Goal: Ask a question

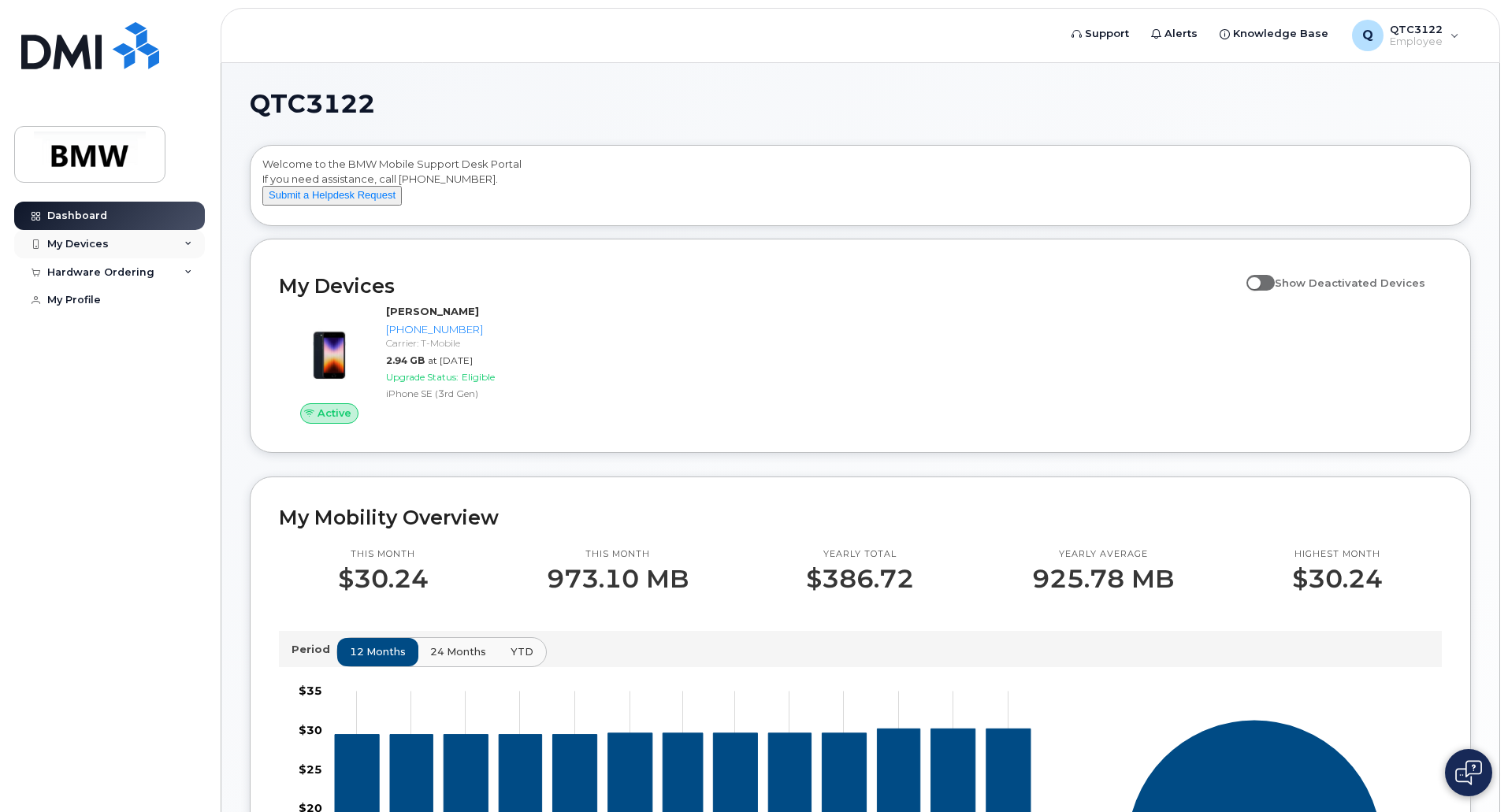
click at [148, 242] on div "My Devices" at bounding box center [109, 245] width 191 height 28
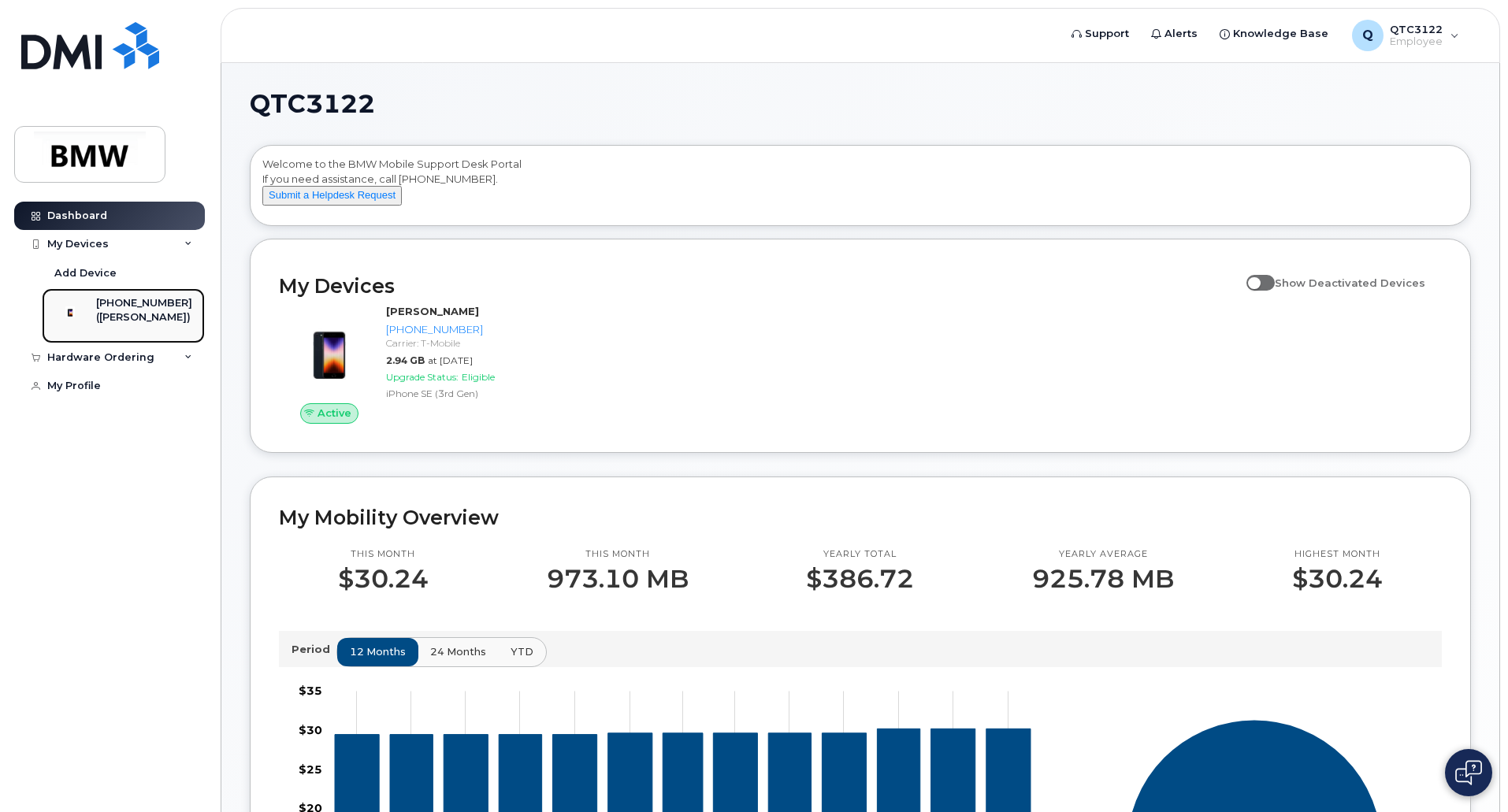
drag, startPoint x: 165, startPoint y: 309, endPoint x: 179, endPoint y: 350, distance: 43.3
click at [165, 308] on div "[PHONE_NUMBER]" at bounding box center [143, 304] width 96 height 14
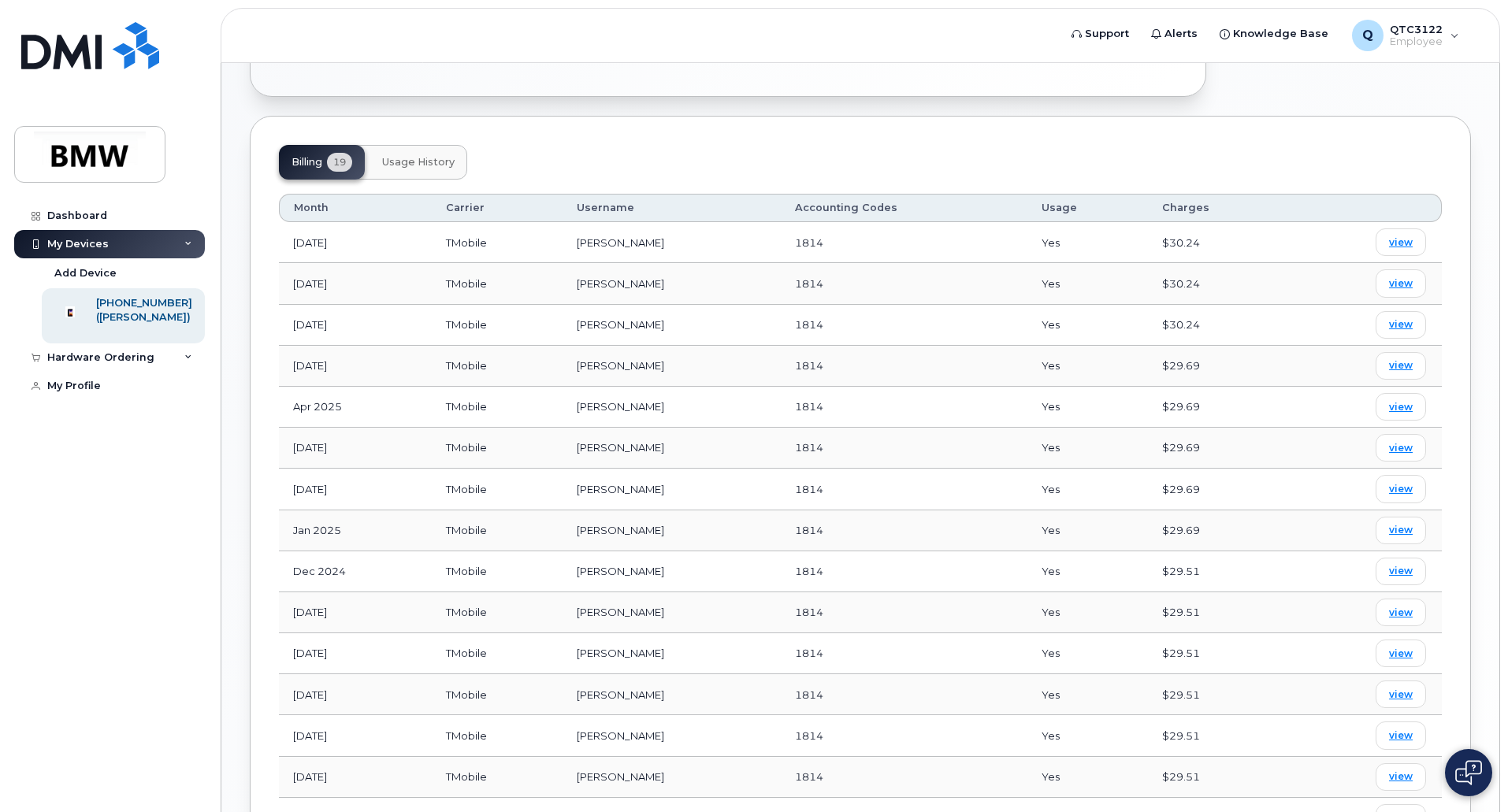
scroll to position [630, 0]
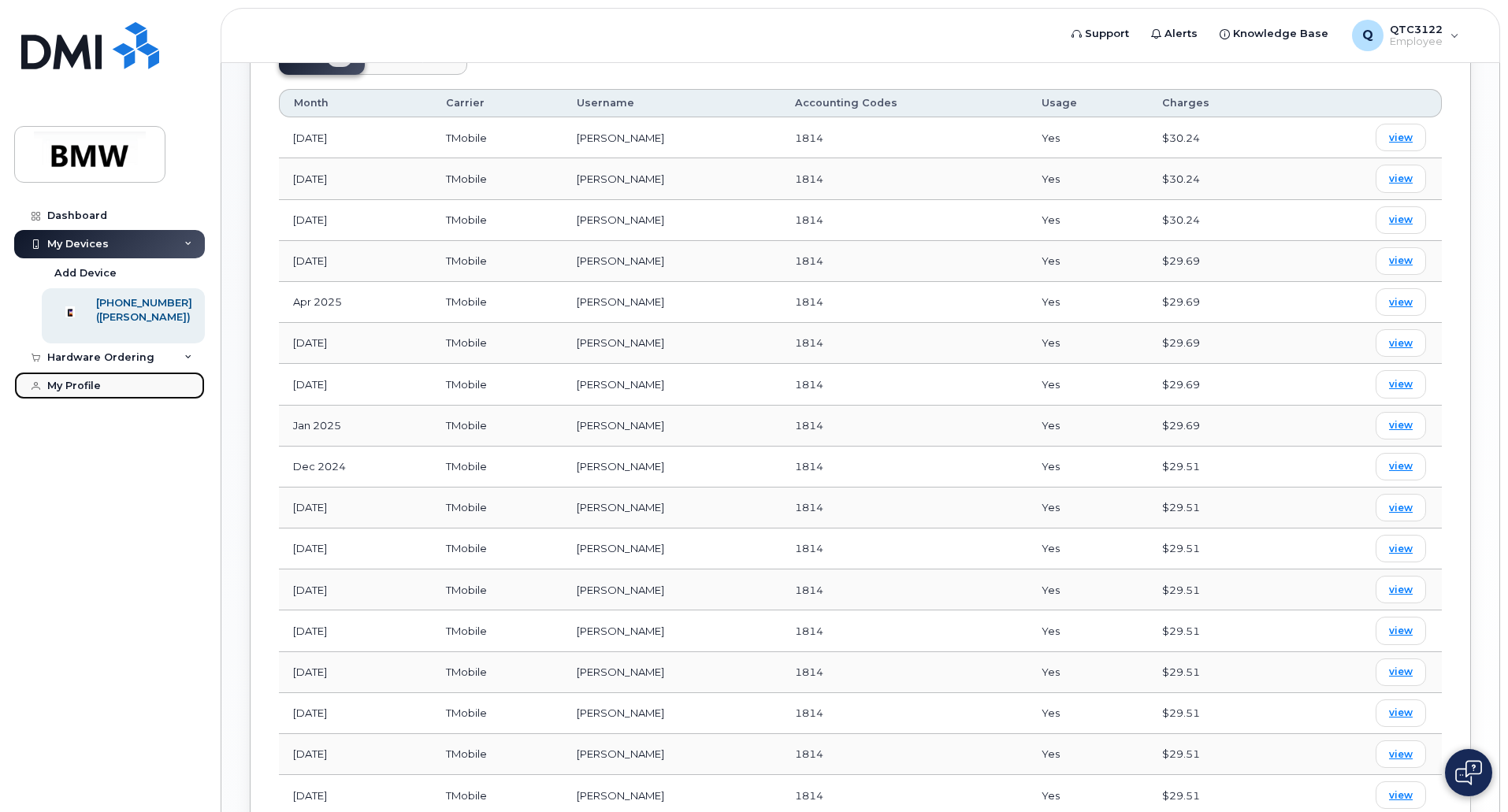
click at [79, 393] on link "My Profile" at bounding box center [109, 386] width 191 height 28
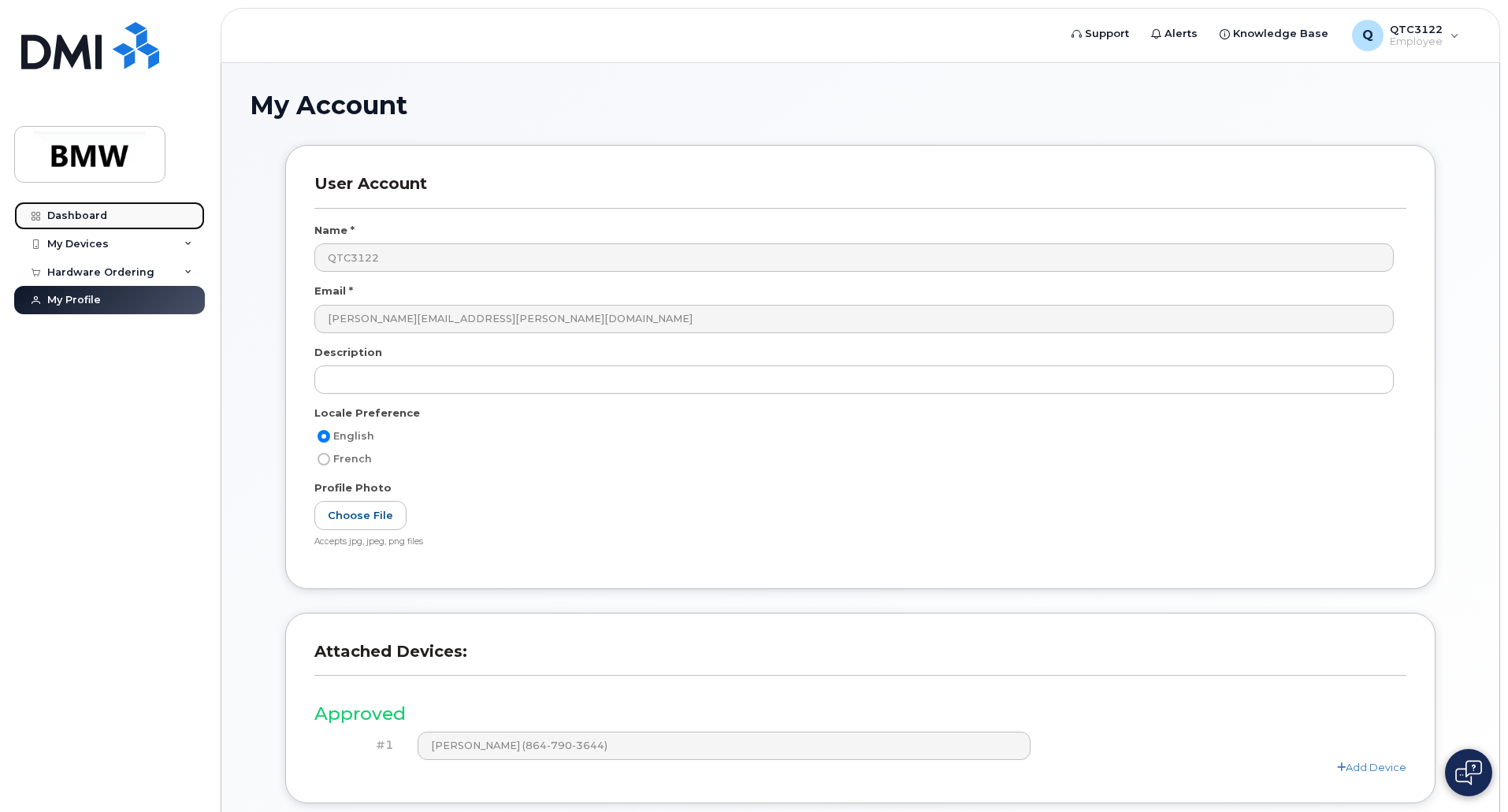
click at [109, 211] on link "Dashboard" at bounding box center [109, 216] width 191 height 28
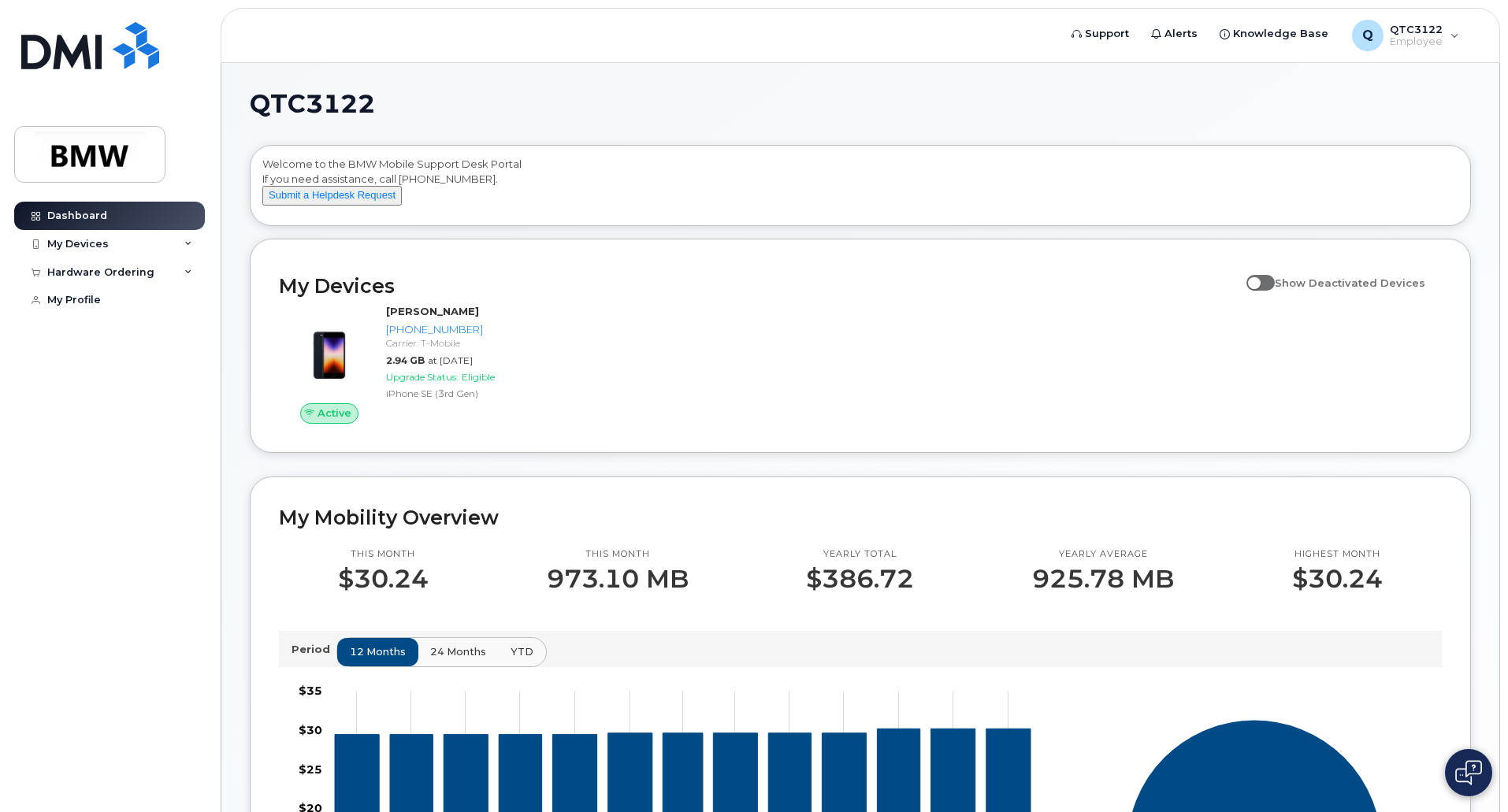
drag, startPoint x: 309, startPoint y: 212, endPoint x: 304, endPoint y: 233, distance: 21.6
click at [309, 206] on button "Submit a Helpdesk Request" at bounding box center [332, 195] width 140 height 19
